Goal: Task Accomplishment & Management: Use online tool/utility

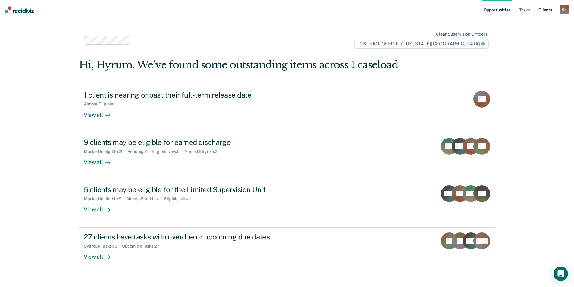
click at [545, 14] on link "Client s" at bounding box center [545, 9] width 16 height 19
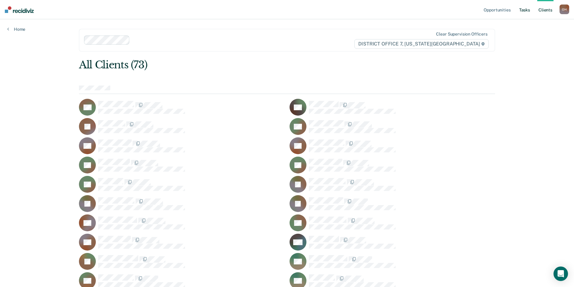
click at [523, 13] on link "Tasks" at bounding box center [524, 9] width 13 height 19
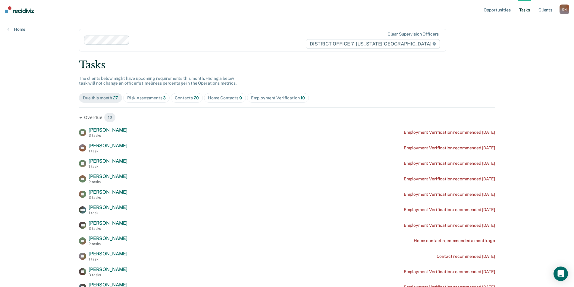
drag, startPoint x: 128, startPoint y: 106, endPoint x: 133, endPoint y: 103, distance: 6.4
click at [138, 99] on div "Risk Assessments 3" at bounding box center [146, 98] width 39 height 5
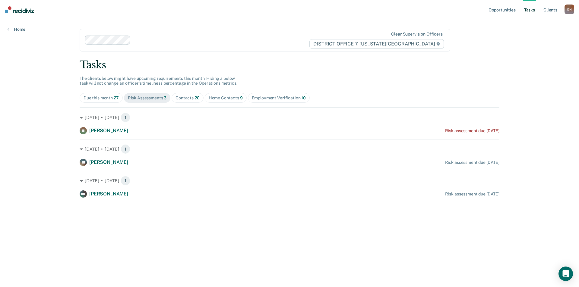
click at [173, 94] on span "Contacts 20" at bounding box center [187, 98] width 32 height 10
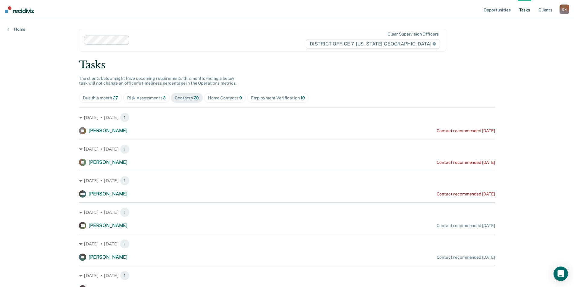
click at [219, 95] on span "Home Contacts 9" at bounding box center [225, 98] width 42 height 10
click at [17, 15] on nav "Opportunities Tasks Client s Ormerod, Hyrum O H Profile How it works Log Out" at bounding box center [287, 9] width 574 height 19
